Goal: Task Accomplishment & Management: Use online tool/utility

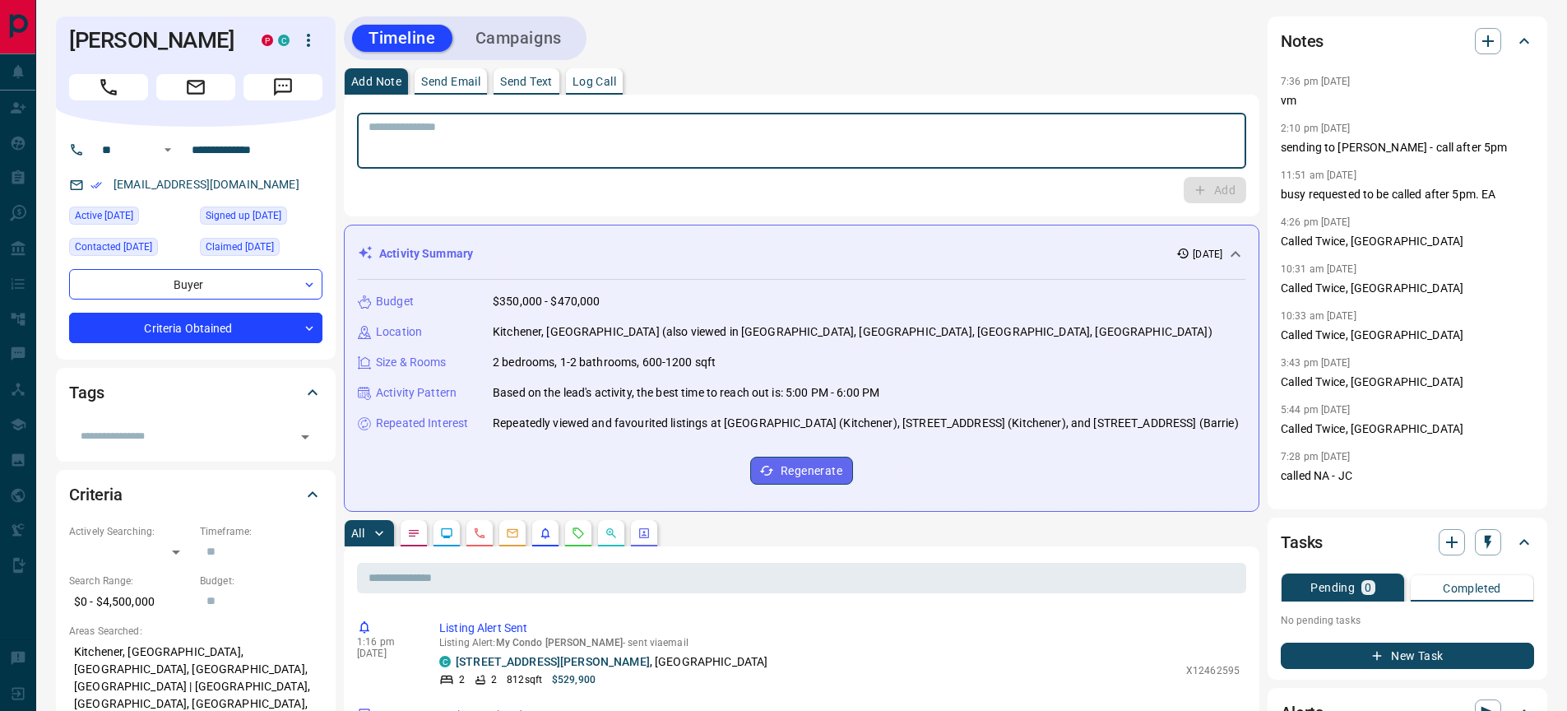
click at [776, 141] on textarea at bounding box center [802, 141] width 866 height 42
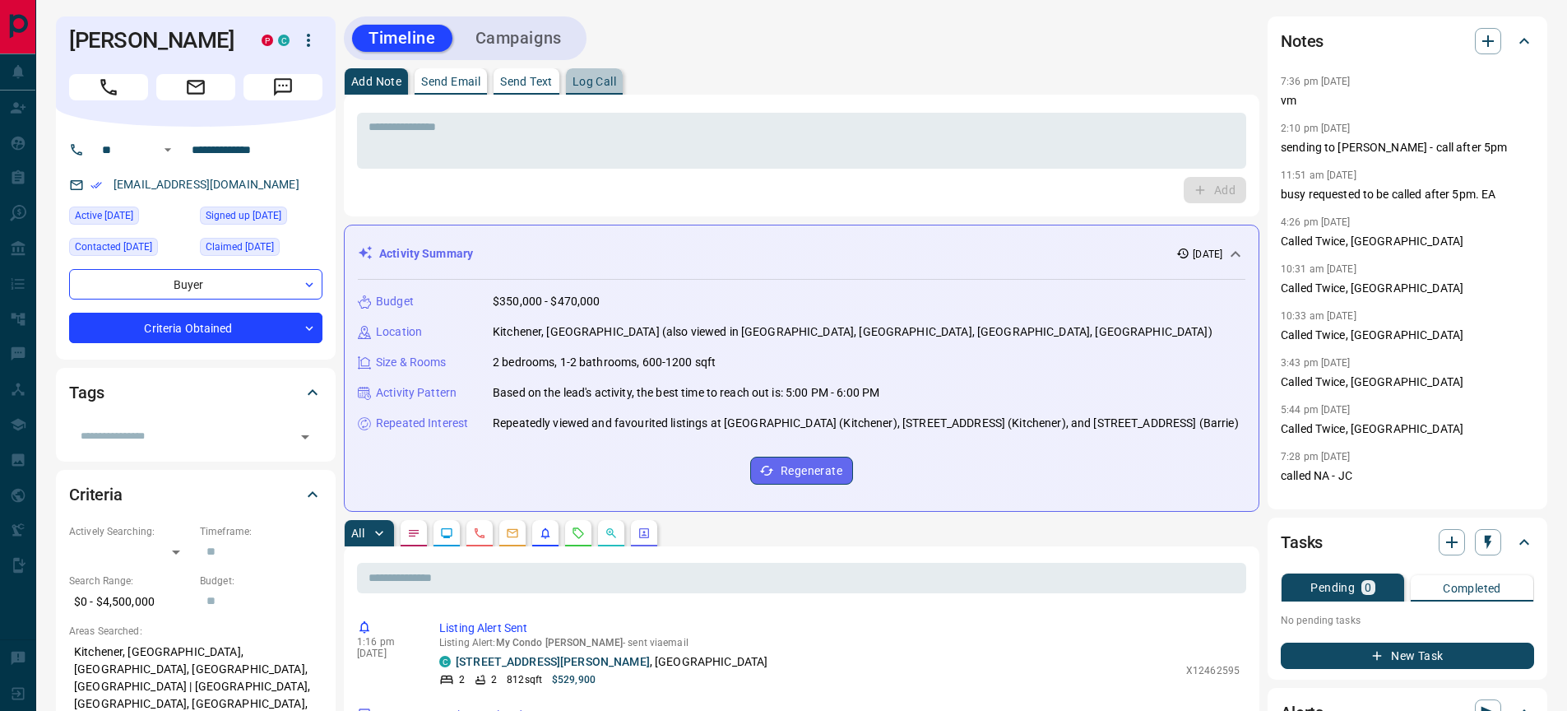
click at [612, 86] on p "Log Call" at bounding box center [595, 82] width 44 height 12
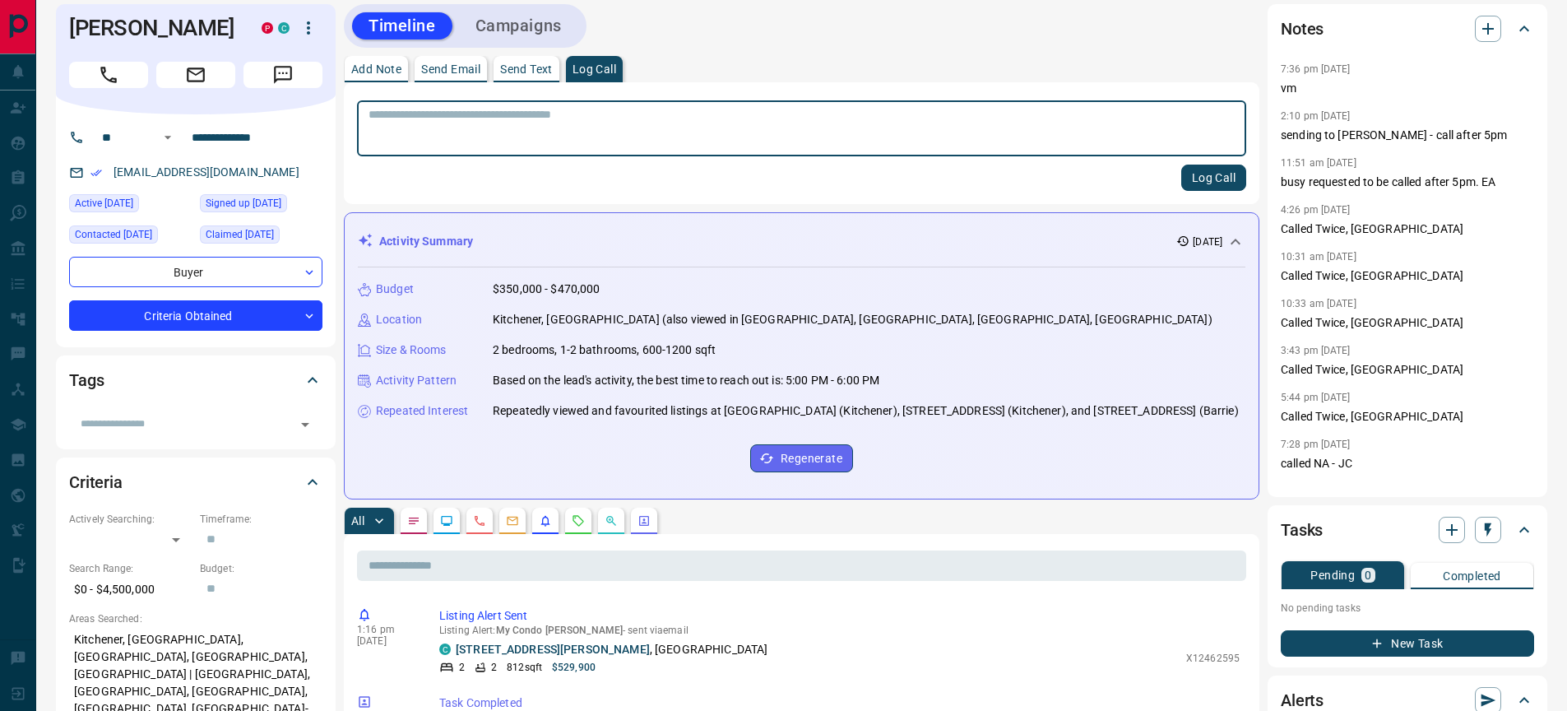
scroll to position [35, 0]
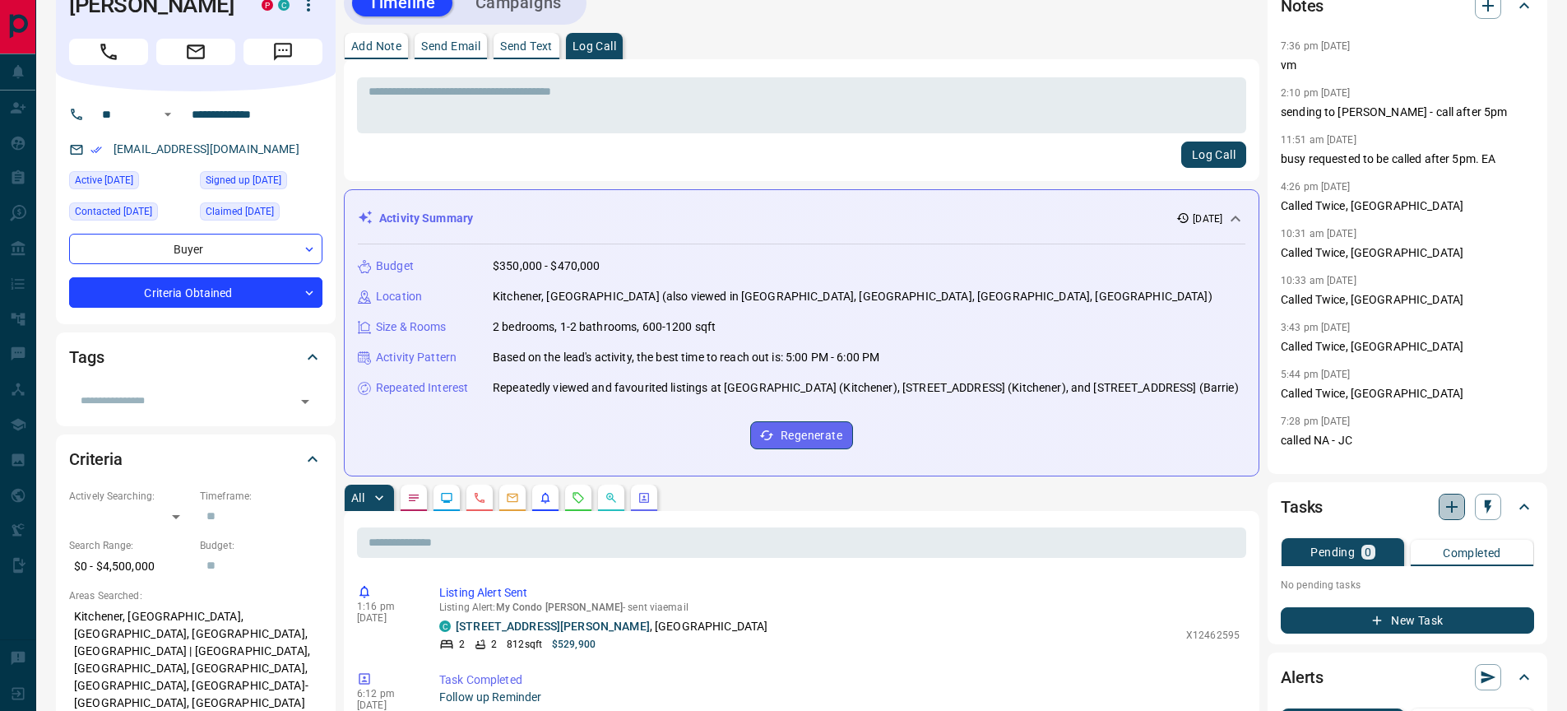
click at [1454, 504] on icon "button" at bounding box center [1452, 507] width 20 height 20
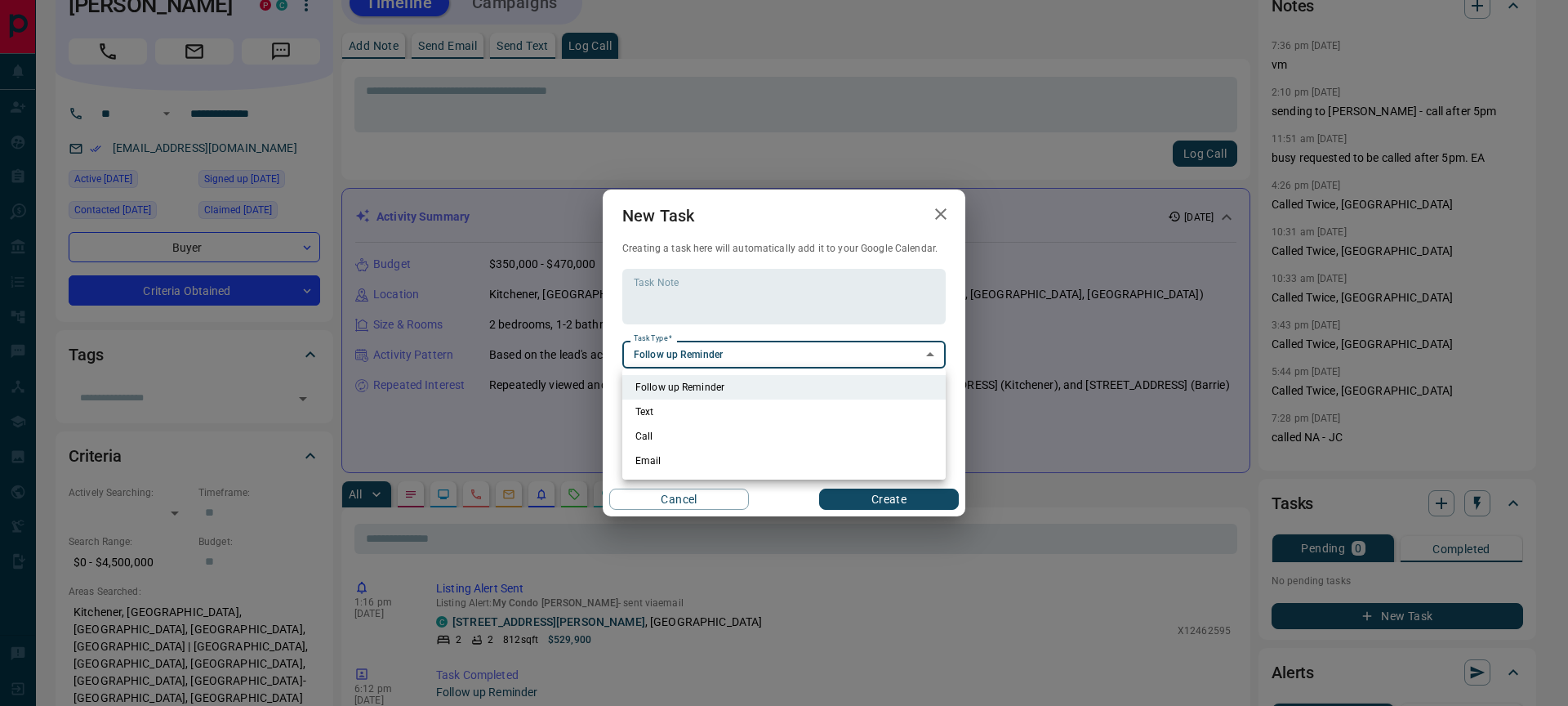
click at [705, 438] on li "Call" at bounding box center [784, 436] width 324 height 25
type input "**********"
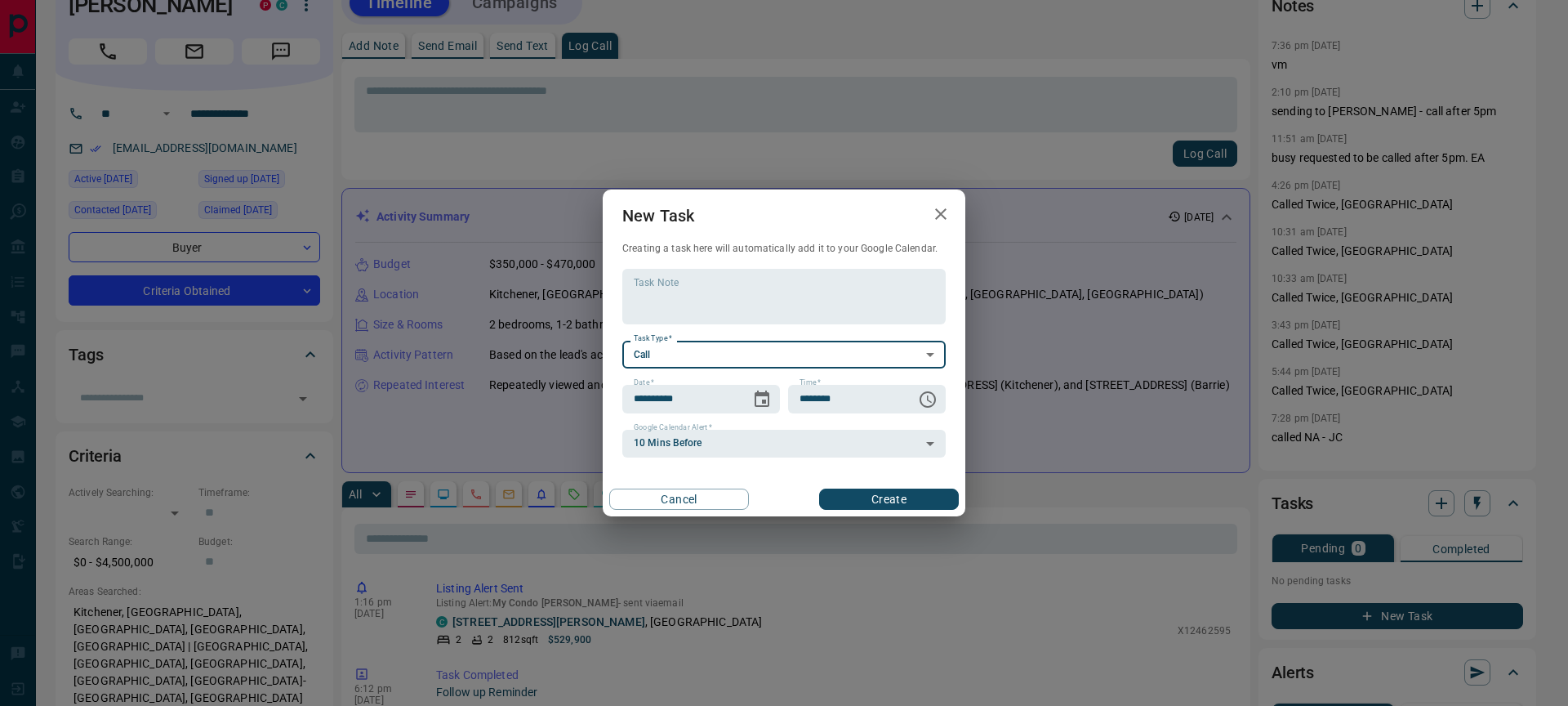
click at [840, 495] on button "Create" at bounding box center [889, 498] width 140 height 21
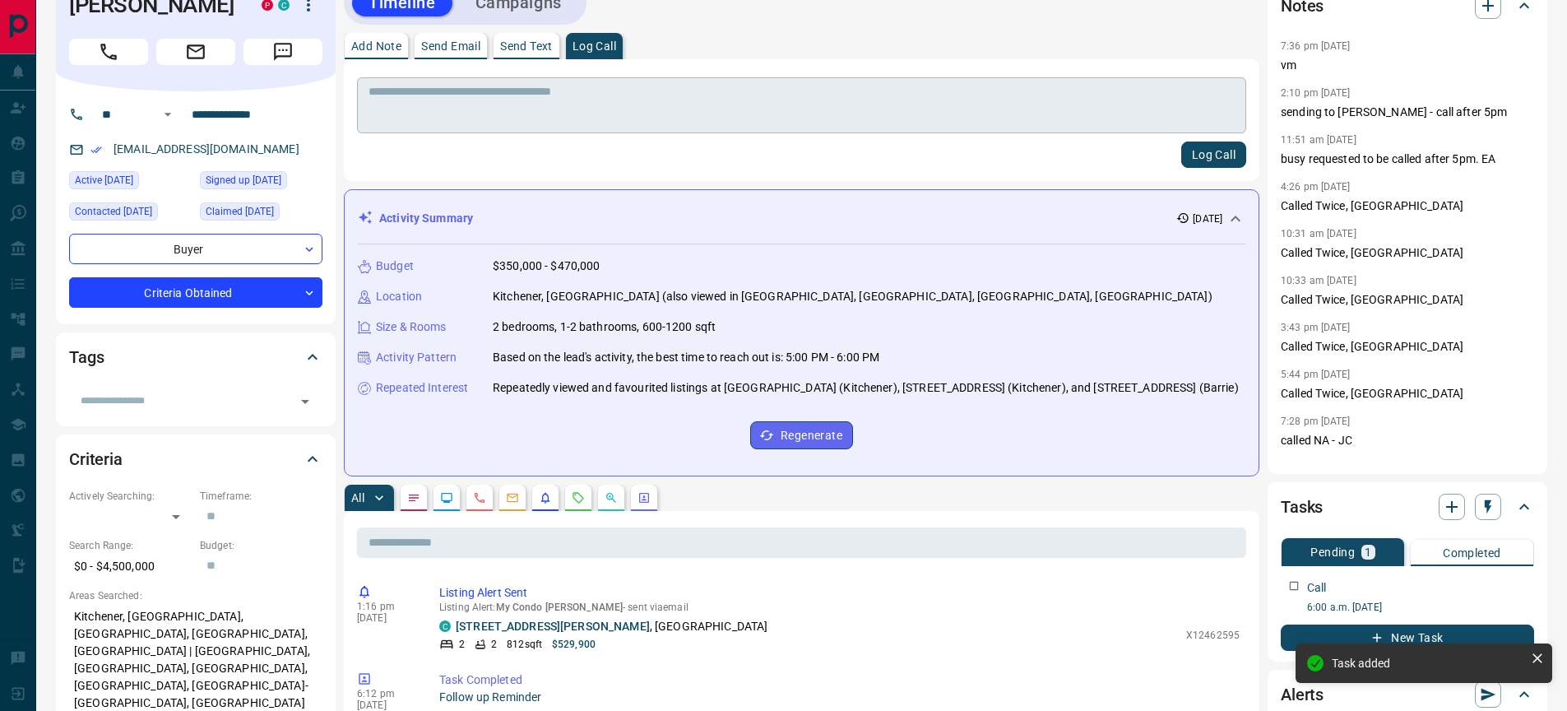
click at [583, 96] on textarea at bounding box center [802, 106] width 866 height 42
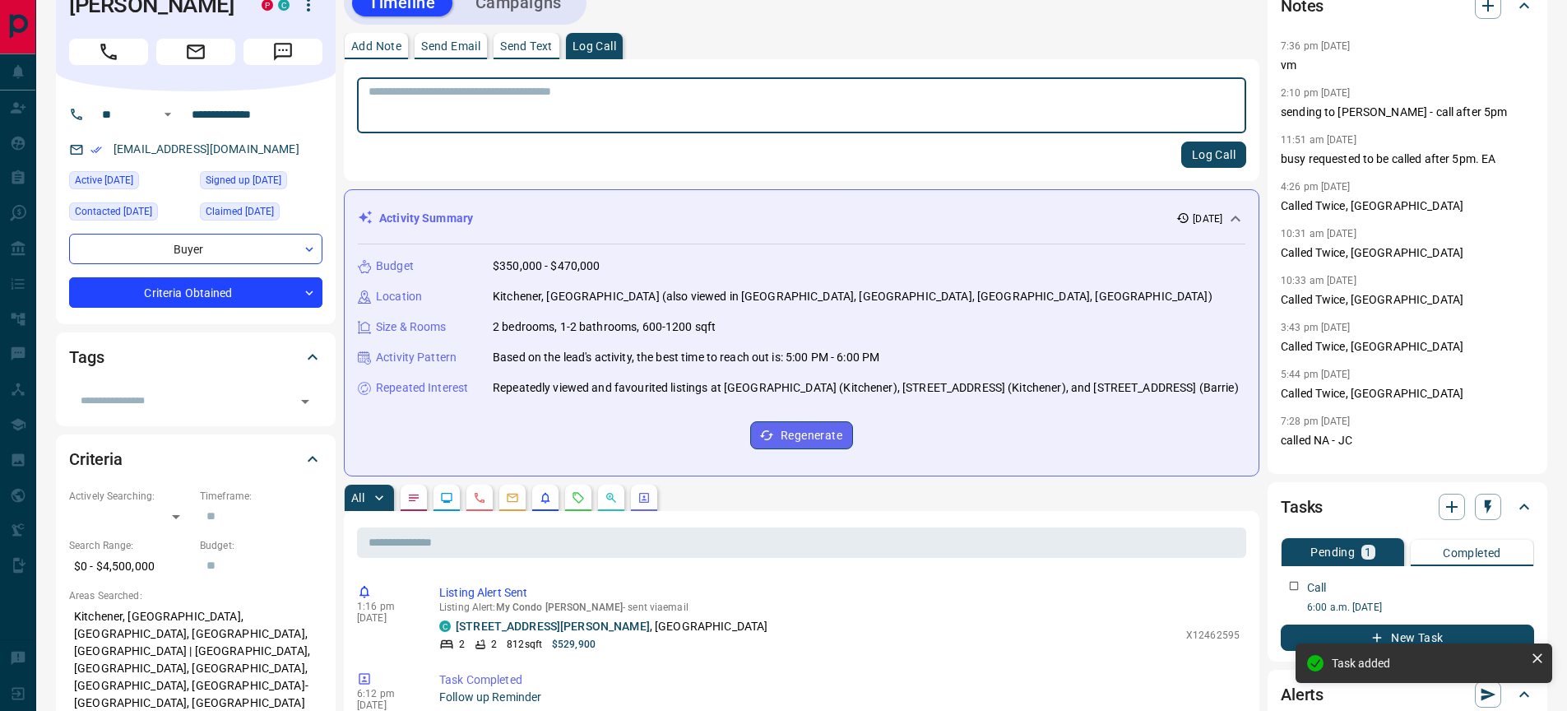
type textarea "*"
type textarea "**"
click at [1210, 146] on button "Log Call" at bounding box center [1213, 154] width 65 height 26
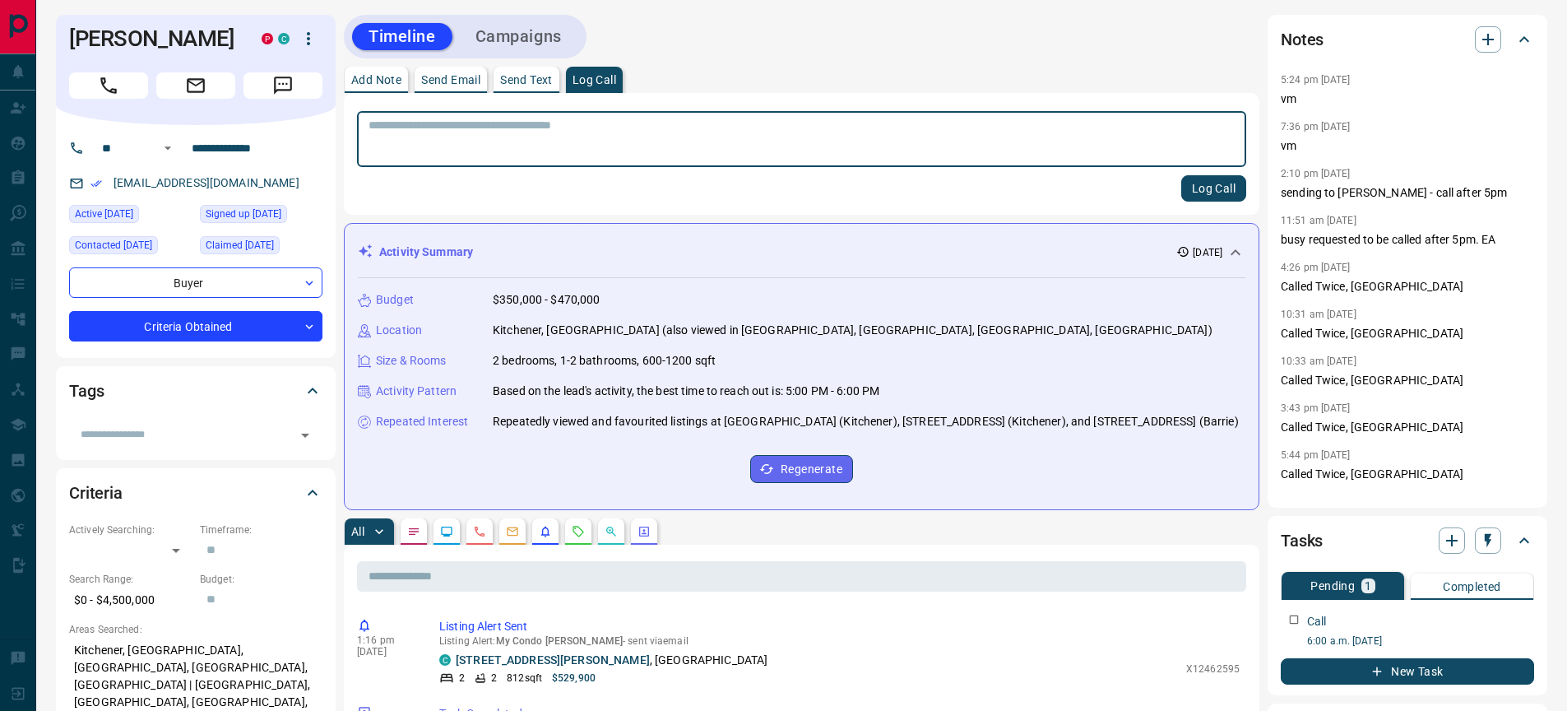
scroll to position [0, 0]
